Goal: Transaction & Acquisition: Purchase product/service

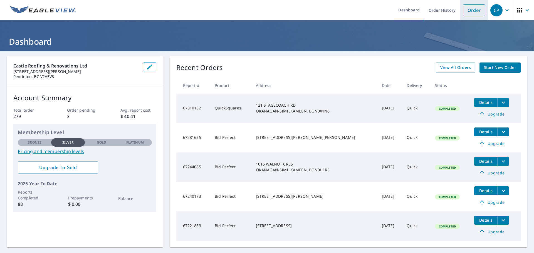
click at [468, 9] on link "Order" at bounding box center [474, 10] width 23 height 12
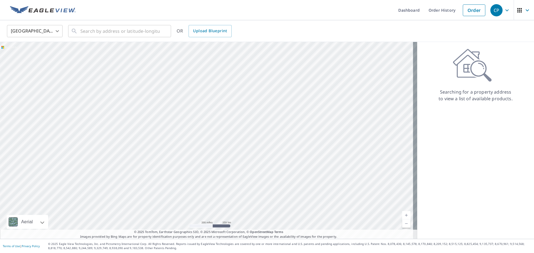
click at [59, 30] on body "CP CP Dashboard Order History Order CP United States US ​ ​ OR Upload Blueprint…" at bounding box center [267, 126] width 534 height 253
click at [23, 56] on li "[GEOGRAPHIC_DATA]" at bounding box center [35, 56] width 56 height 10
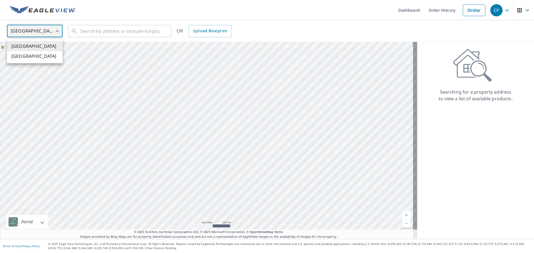
type input "CA"
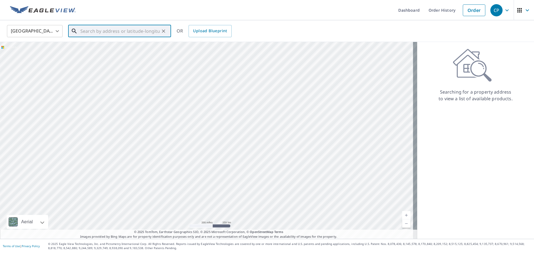
click at [83, 34] on input "text" at bounding box center [119, 31] width 79 height 16
click at [93, 50] on span "[STREET_ADDRESS]" at bounding box center [122, 47] width 87 height 7
type input "[STREET_ADDRESS]"
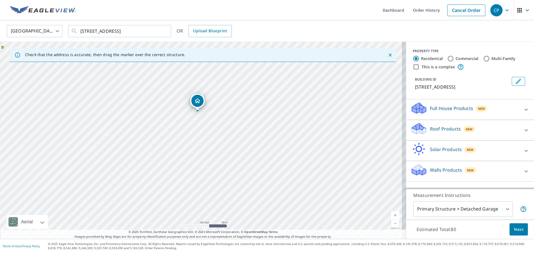
drag, startPoint x: 203, startPoint y: 128, endPoint x: 200, endPoint y: 99, distance: 29.1
click at [523, 134] on icon at bounding box center [526, 130] width 7 height 7
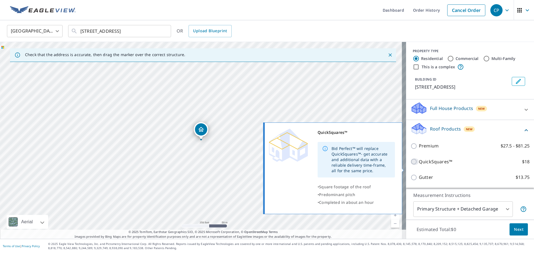
click at [410, 165] on input "QuickSquares™ $18" at bounding box center [414, 161] width 8 height 7
checkbox input "true"
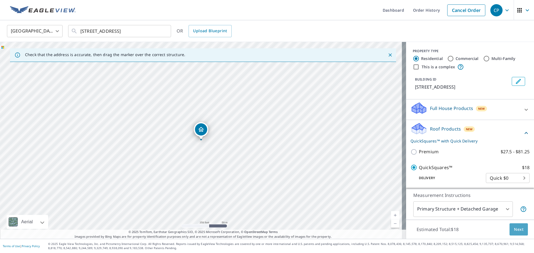
click at [514, 229] on span "Next" at bounding box center [518, 229] width 9 height 7
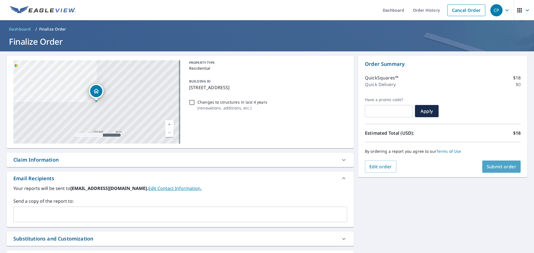
click at [493, 167] on span "Submit order" at bounding box center [501, 167] width 30 height 6
